Goal: Transaction & Acquisition: Purchase product/service

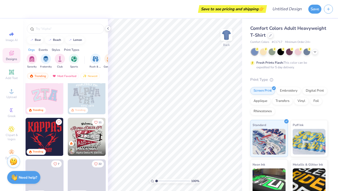
scroll to position [147, 0]
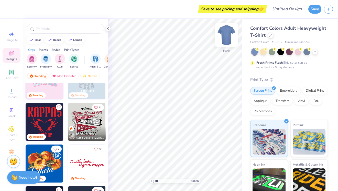
click at [225, 35] on img at bounding box center [226, 35] width 20 height 20
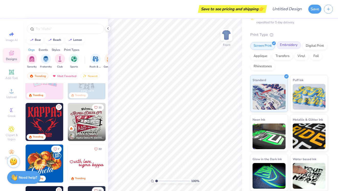
scroll to position [0, 0]
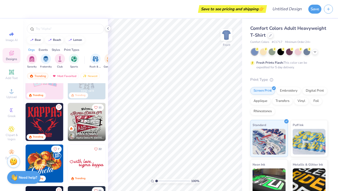
click at [316, 29] on span "Comfort Colors Adult Heavyweight T-Shirt" at bounding box center [289, 31] width 76 height 13
click at [331, 5] on div at bounding box center [328, 9] width 9 height 9
click at [330, 7] on icon "button" at bounding box center [329, 8] width 4 height 4
click at [328, 7] on icon "button" at bounding box center [329, 8] width 4 height 4
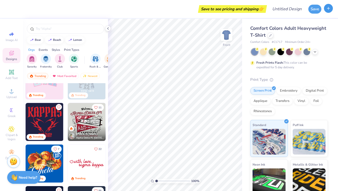
click at [327, 8] on icon "button" at bounding box center [329, 8] width 4 height 4
click at [108, 28] on icon at bounding box center [108, 28] width 4 height 4
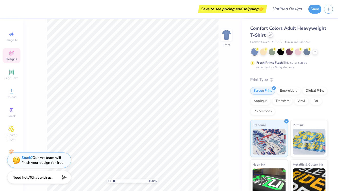
click at [271, 36] on icon at bounding box center [271, 35] width 3 height 3
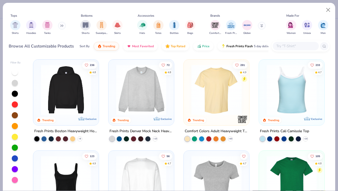
click at [63, 24] on button at bounding box center [62, 26] width 8 height 8
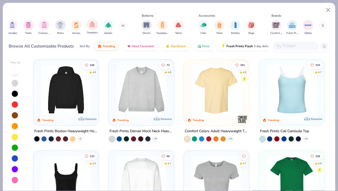
scroll to position [0, 21]
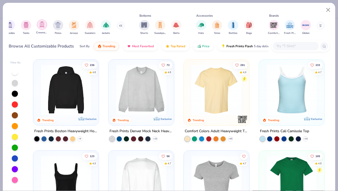
click at [43, 27] on img "filter for Crewnecks" at bounding box center [42, 25] width 6 height 6
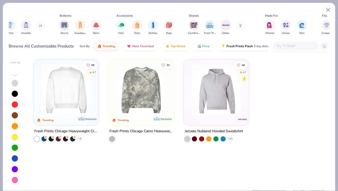
click at [63, 87] on img at bounding box center [65, 90] width 55 height 50
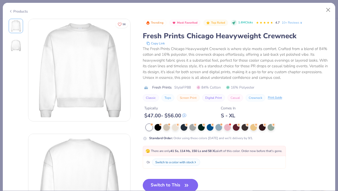
click at [158, 181] on button "Switch to This" at bounding box center [171, 185] width 56 height 13
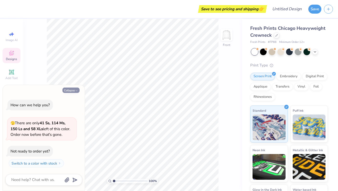
click at [73, 92] on button "Collapse" at bounding box center [71, 89] width 17 height 5
type textarea "x"
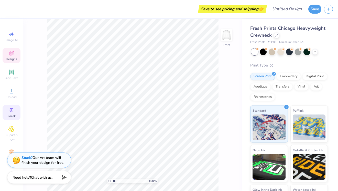
click at [9, 114] on span "Greek" at bounding box center [12, 116] width 8 height 4
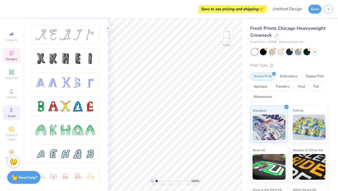
click at [13, 57] on span "Designs" at bounding box center [11, 59] width 11 height 4
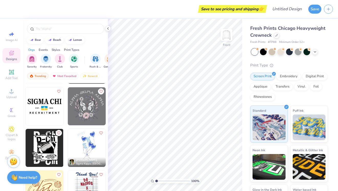
scroll to position [5310, 0]
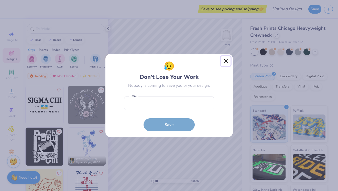
click at [227, 59] on button "Close" at bounding box center [226, 61] width 10 height 10
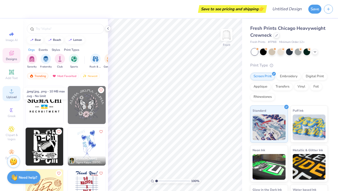
click at [12, 92] on circle at bounding box center [11, 92] width 3 height 3
click at [11, 92] on icon at bounding box center [12, 91] width 4 height 4
click at [8, 92] on div "Upload" at bounding box center [12, 93] width 18 height 15
click at [8, 95] on span "Upload" at bounding box center [11, 97] width 10 height 4
click at [11, 97] on span "Upload" at bounding box center [11, 97] width 10 height 4
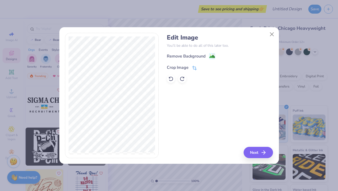
click at [188, 66] on div "Crop Image" at bounding box center [178, 67] width 22 height 6
click at [259, 152] on div "Edit Image You’ll be able to do all of this later too. Remove Background Crop I…" at bounding box center [220, 95] width 106 height 125
click at [203, 67] on polyline at bounding box center [203, 67] width 2 height 2
click at [193, 58] on div "Remove Background" at bounding box center [186, 57] width 39 height 6
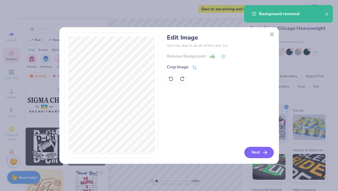
click at [261, 150] on button "Next" at bounding box center [259, 152] width 29 height 11
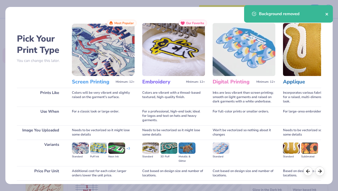
click at [327, 16] on icon "close" at bounding box center [328, 14] width 4 height 4
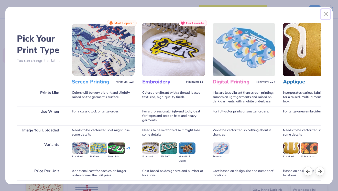
click at [326, 14] on button "Close" at bounding box center [326, 14] width 10 height 10
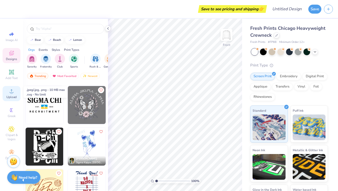
click at [14, 91] on icon at bounding box center [11, 91] width 6 height 6
click at [229, 38] on img at bounding box center [226, 35] width 20 height 20
click at [228, 40] on img at bounding box center [226, 35] width 20 height 20
click at [108, 30] on icon at bounding box center [108, 28] width 4 height 4
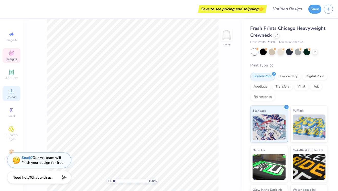
click at [10, 89] on icon at bounding box center [11, 91] width 6 height 6
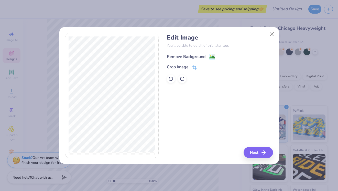
click at [185, 57] on div "Remove Background" at bounding box center [186, 57] width 39 height 6
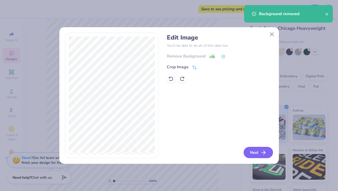
click at [254, 153] on button "Next" at bounding box center [258, 152] width 29 height 11
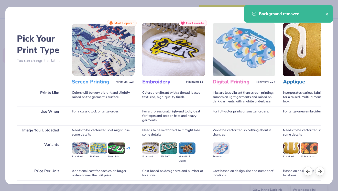
click at [95, 81] on h3 "Screen Printing" at bounding box center [93, 81] width 42 height 7
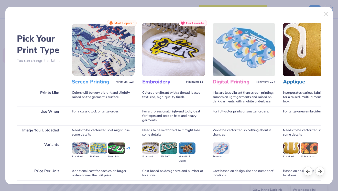
scroll to position [39, 0]
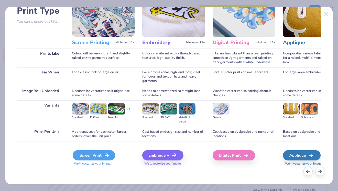
click at [94, 154] on div "Screen Print" at bounding box center [94, 155] width 43 height 10
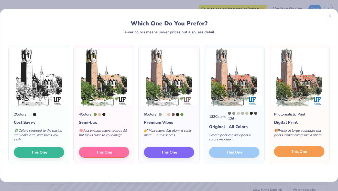
click at [291, 151] on button "This One" at bounding box center [299, 151] width 50 height 11
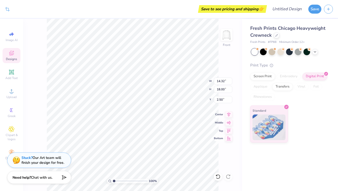
type input "4.50"
type input "9.18"
type input "11.54"
type input "8.32"
click at [231, 34] on img at bounding box center [226, 35] width 20 height 20
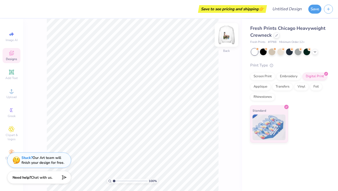
click at [230, 36] on img at bounding box center [226, 35] width 20 height 20
type input "8.34"
click at [228, 38] on img at bounding box center [226, 35] width 20 height 20
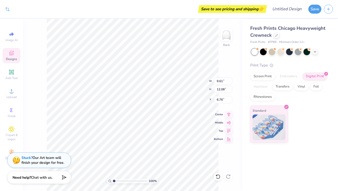
type input "5.94"
click at [298, 53] on div at bounding box center [298, 51] width 7 height 7
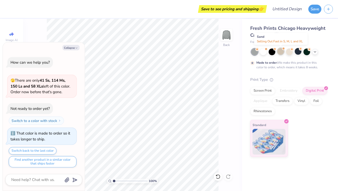
click at [279, 51] on div at bounding box center [281, 51] width 7 height 7
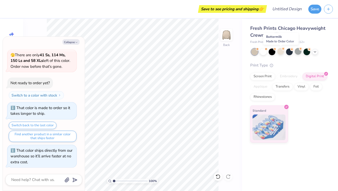
scroll to position [77, 0]
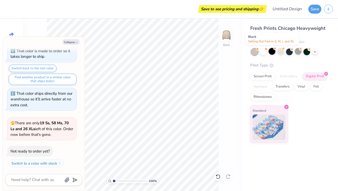
click at [270, 53] on div at bounding box center [272, 51] width 7 height 7
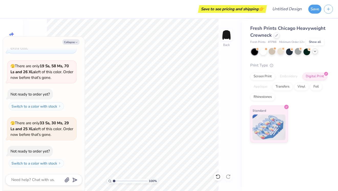
click at [316, 51] on icon at bounding box center [315, 51] width 4 height 4
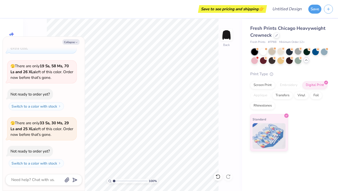
click at [271, 53] on div at bounding box center [272, 51] width 7 height 7
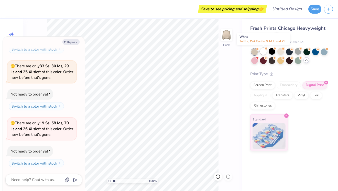
click at [266, 52] on div at bounding box center [263, 51] width 7 height 7
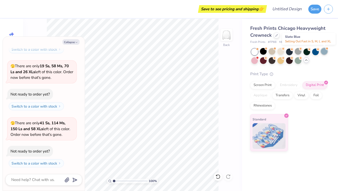
click at [324, 54] on div at bounding box center [324, 51] width 7 height 7
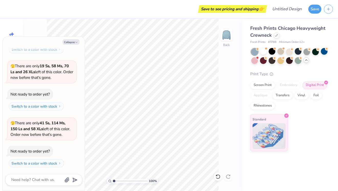
scroll to position [304, 0]
click at [298, 62] on div at bounding box center [298, 60] width 7 height 7
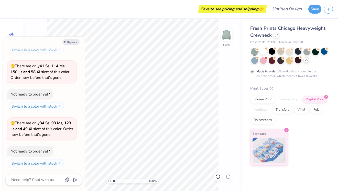
scroll to position [347, 0]
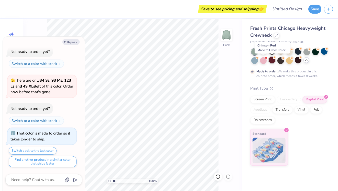
click at [273, 63] on div at bounding box center [272, 60] width 7 height 7
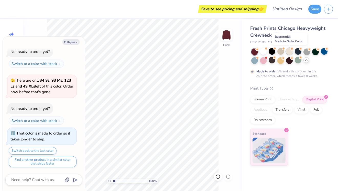
click at [291, 53] on div at bounding box center [289, 51] width 7 height 7
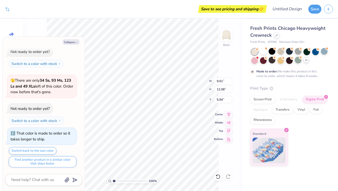
click at [222, 53] on div "100 % Back W 9.61 9.61 " H 12.08 12.08 " Y 5.94 5.94 " Center Middle Top Bottom" at bounding box center [132, 105] width 219 height 172
click at [76, 39] on button "Collapse" at bounding box center [71, 41] width 17 height 5
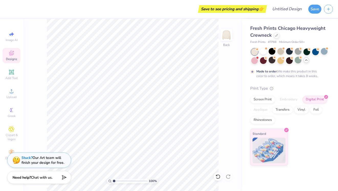
click at [30, 118] on div "100 % Back" at bounding box center [132, 105] width 219 height 172
click at [11, 90] on icon at bounding box center [12, 91] width 4 height 4
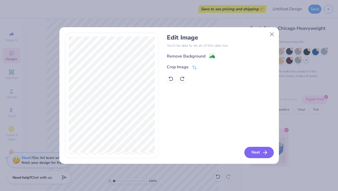
click at [266, 151] on polyline "button" at bounding box center [266, 152] width 2 height 4
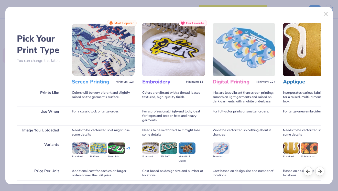
scroll to position [39, 0]
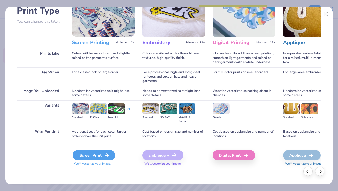
click at [96, 156] on div "Screen Print" at bounding box center [94, 155] width 43 height 10
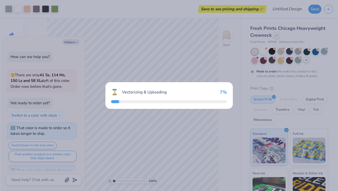
scroll to position [389, 0]
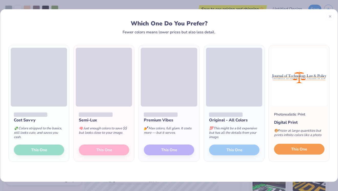
click at [297, 151] on span "This One" at bounding box center [300, 149] width 16 height 6
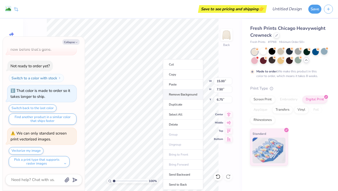
click at [168, 96] on li "Remove Background" at bounding box center [183, 94] width 40 height 10
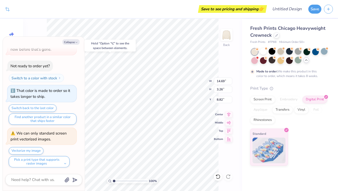
type textarea "x"
type input "2.70"
type textarea "x"
type input "5.49"
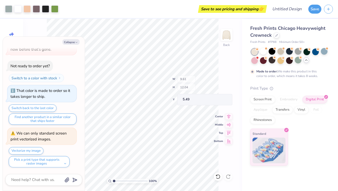
type textarea "x"
